Goal: Task Accomplishment & Management: Manage account settings

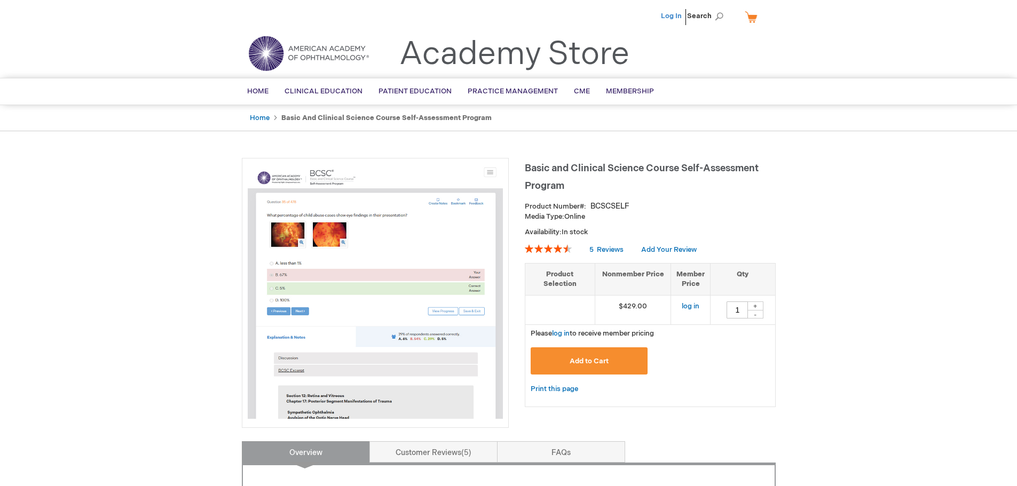
click at [677, 15] on link "Log In" at bounding box center [671, 16] width 21 height 9
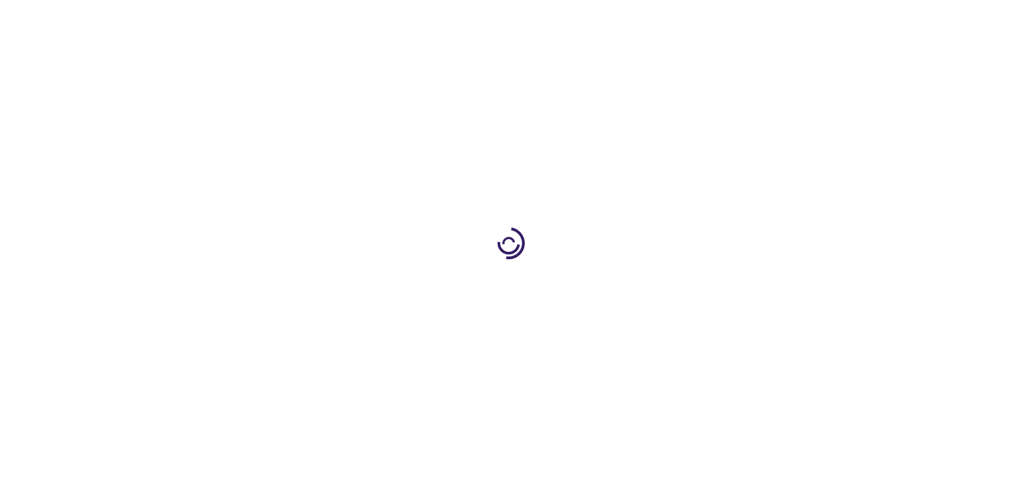
type input "1"
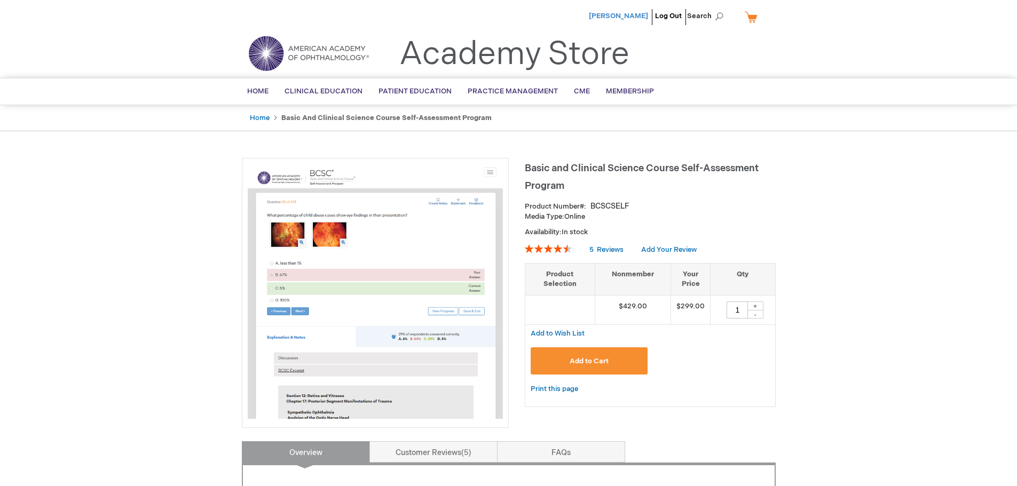
click at [639, 17] on span "Yi-Hsien Yeh" at bounding box center [618, 16] width 59 height 9
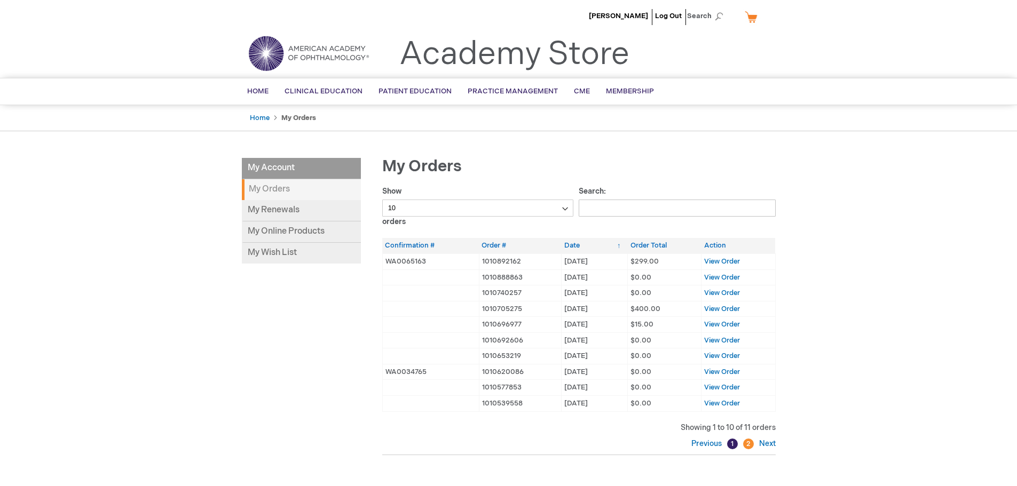
click at [120, 148] on div "Yi-Hsien Yeh Log Out Search My Cart CLOSE RECENTLY ADDED ITEM(S) Close There ar…" at bounding box center [508, 345] width 1017 height 691
click at [317, 227] on link "My Online Products" at bounding box center [301, 232] width 119 height 21
